Goal: Task Accomplishment & Management: Use online tool/utility

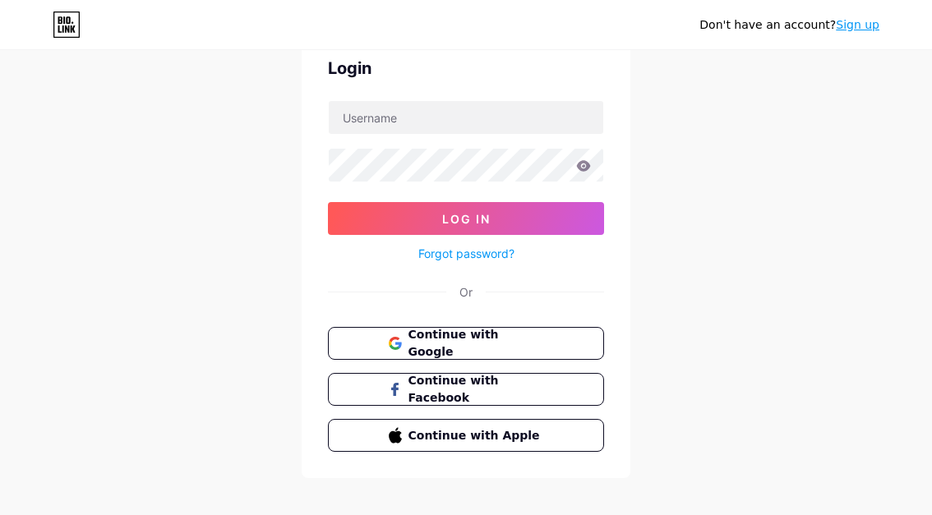
scroll to position [77, 0]
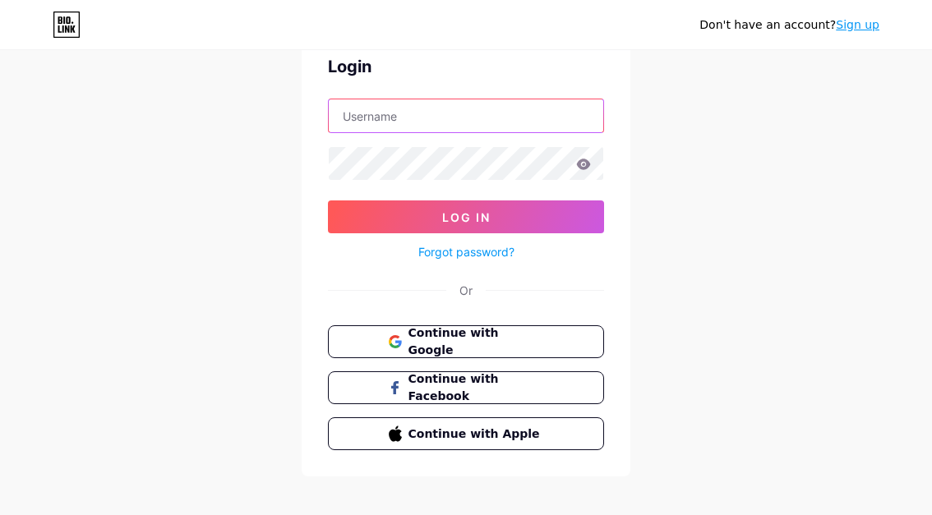
click at [385, 117] on input "text" at bounding box center [466, 115] width 274 height 33
type input "[EMAIL_ADDRESS][DOMAIN_NAME]"
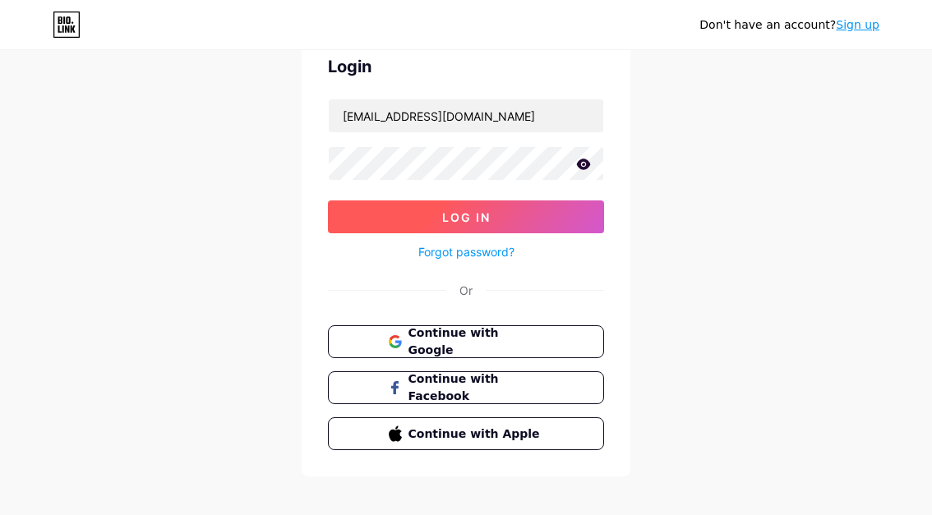
click at [546, 229] on button "Log In" at bounding box center [466, 216] width 276 height 33
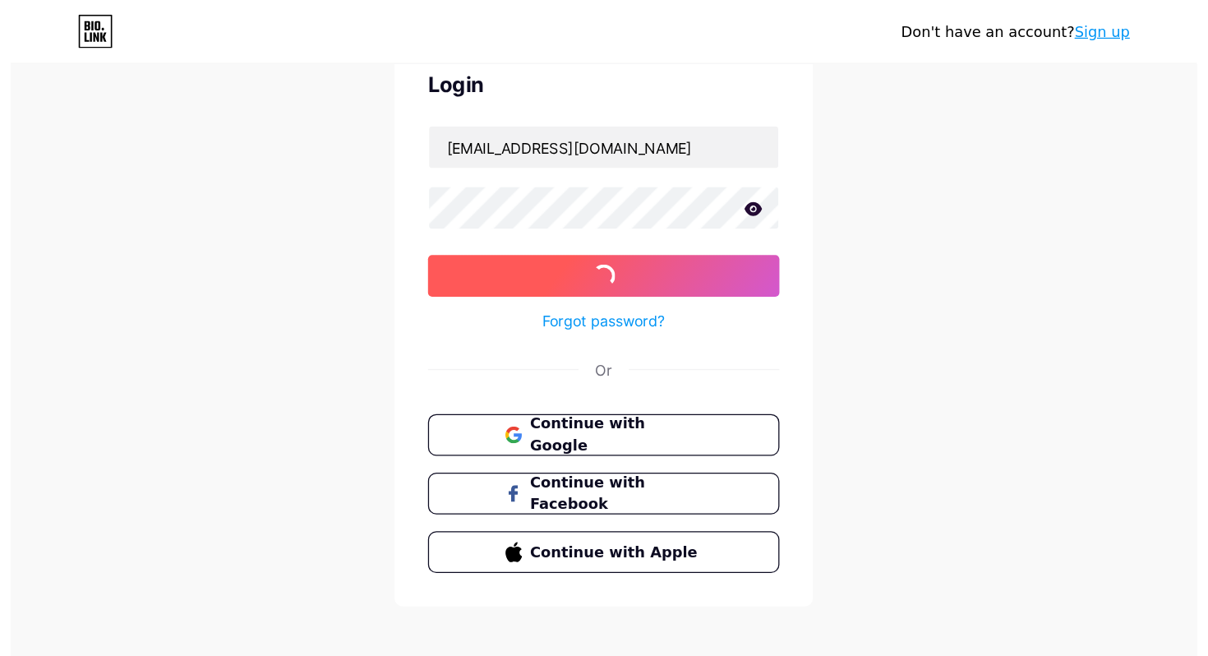
scroll to position [0, 0]
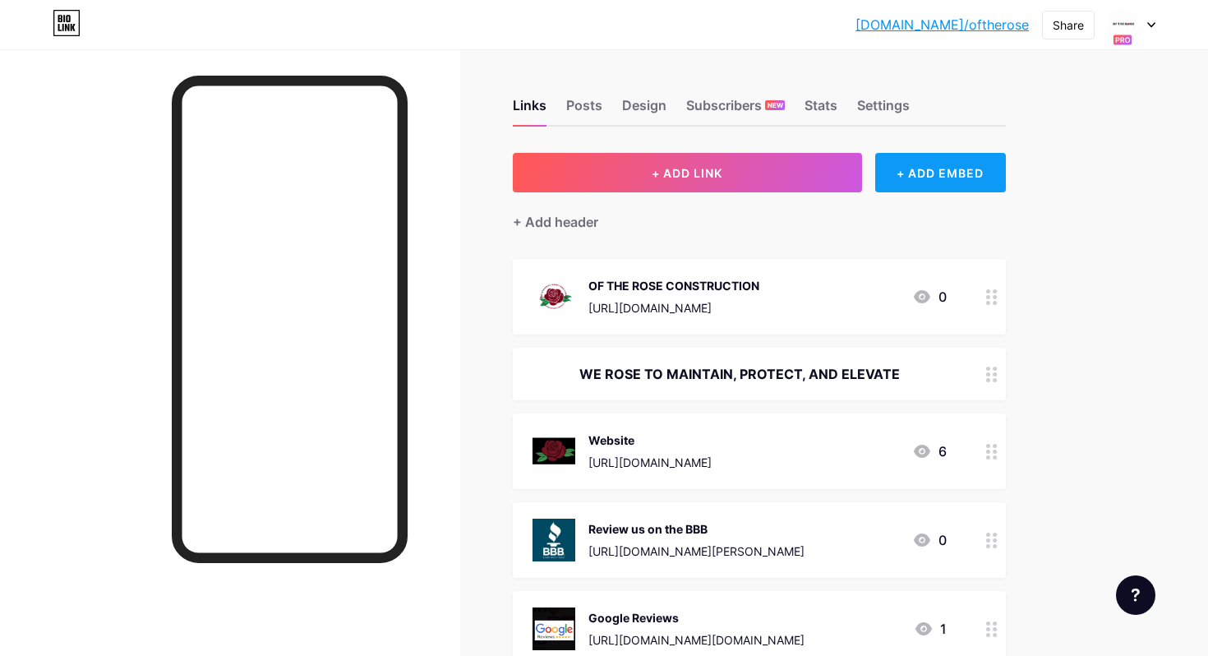
click at [931, 170] on div "+ ADD EMBED" at bounding box center [940, 172] width 131 height 39
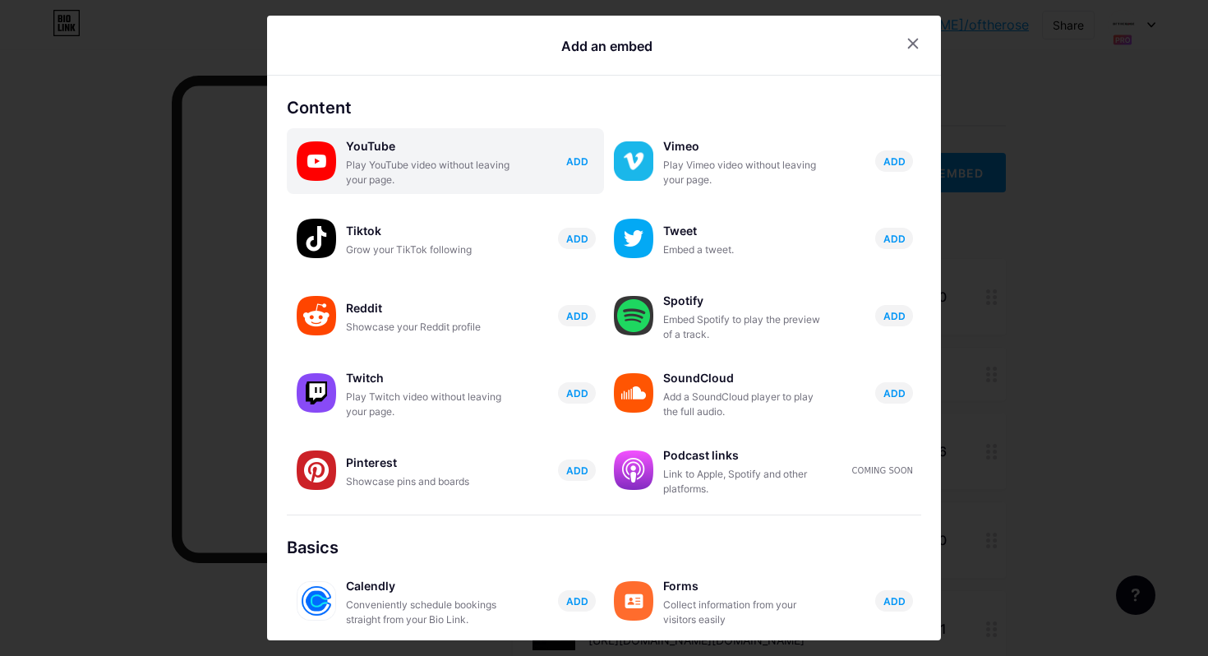
click at [579, 164] on span "ADD" at bounding box center [577, 161] width 22 height 14
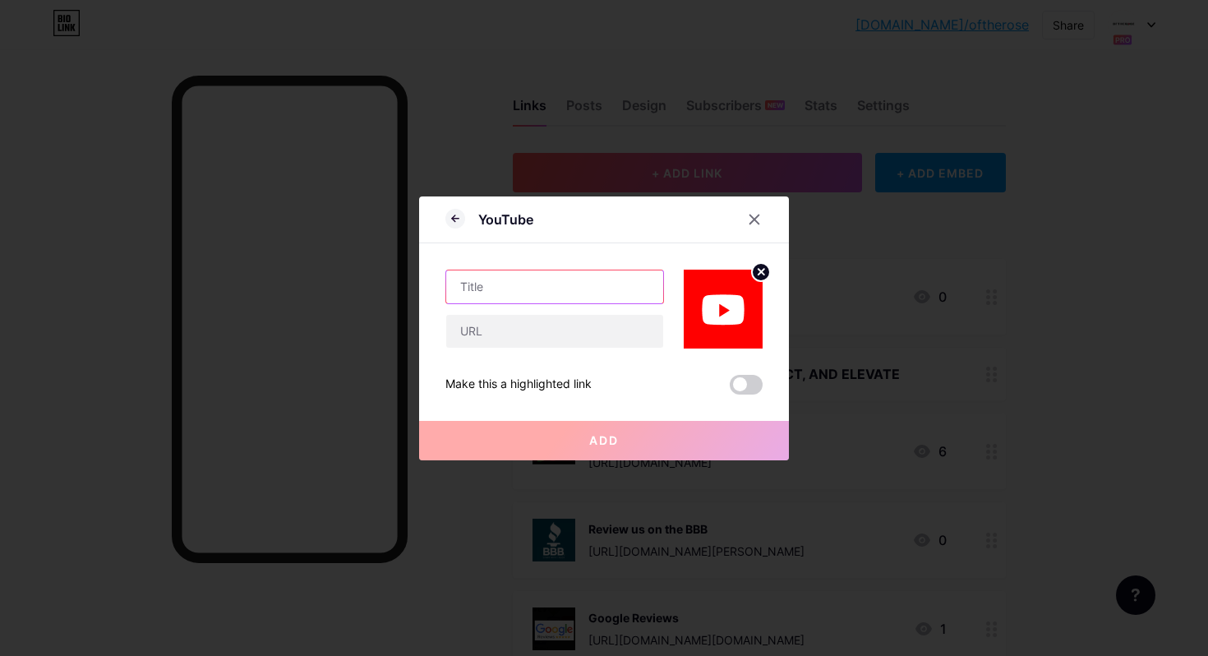
click at [550, 294] on input "text" at bounding box center [554, 286] width 217 height 33
type input "WE ROSE WITH WISDOM"
